Goal: Task Accomplishment & Management: Manage account settings

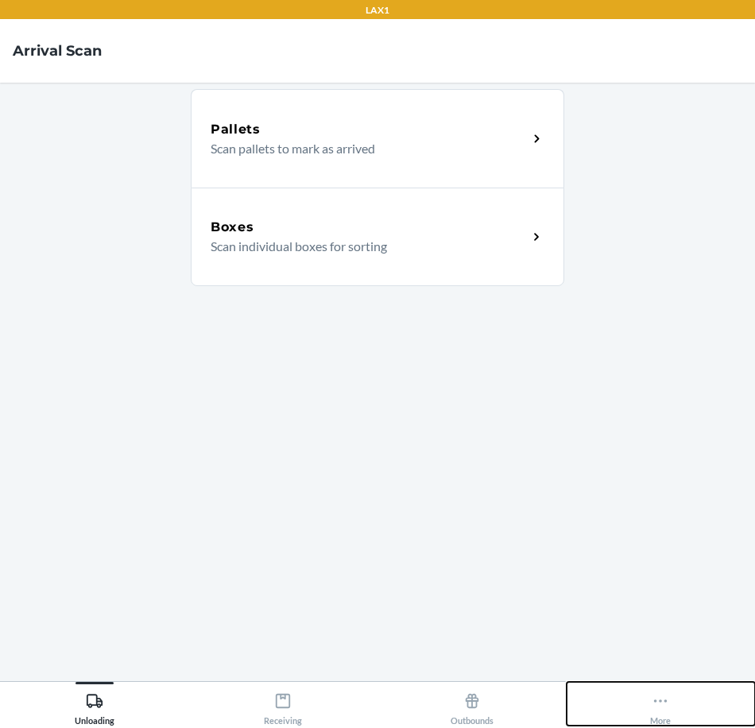
click at [657, 696] on icon at bounding box center [660, 700] width 17 height 17
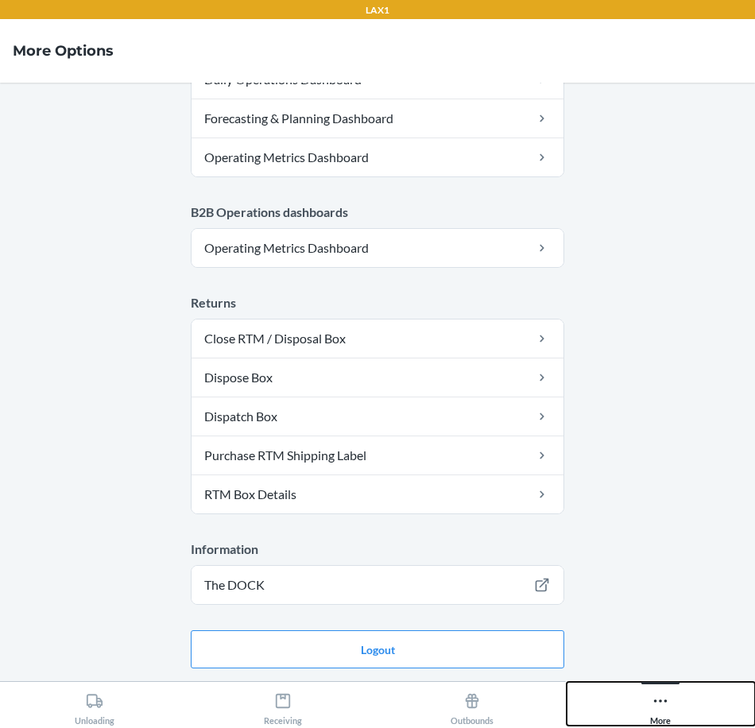
scroll to position [800, 0]
click at [397, 653] on button "Logout" at bounding box center [378, 649] width 374 height 38
